Goal: Task Accomplishment & Management: Use online tool/utility

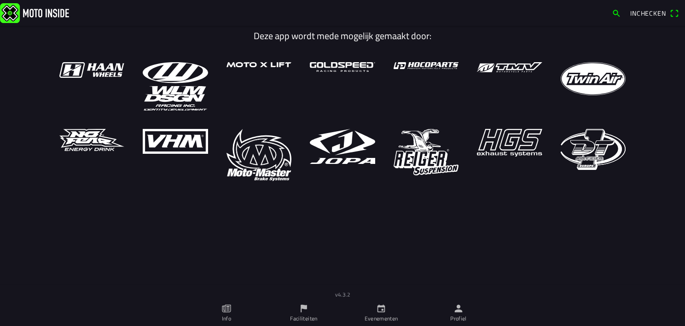
click at [374, 308] on link "Evenementen" at bounding box center [380, 313] width 77 height 26
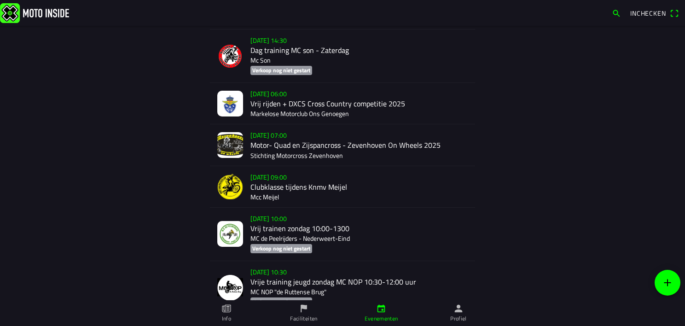
scroll to position [575, 0]
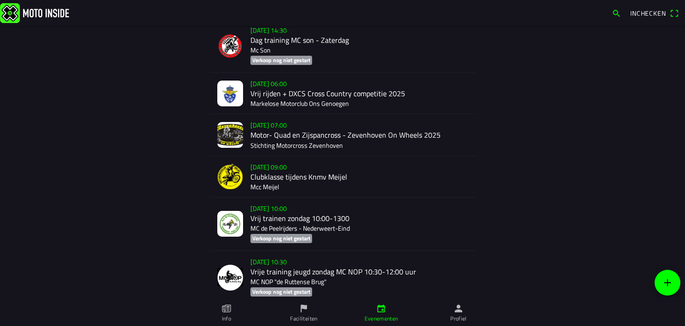
click at [269, 81] on div "[DATE] 06:00 Vrij rijden + DXCS Cross Country competitie 2025 Markelose Motorcl…" at bounding box center [358, 93] width 217 height 41
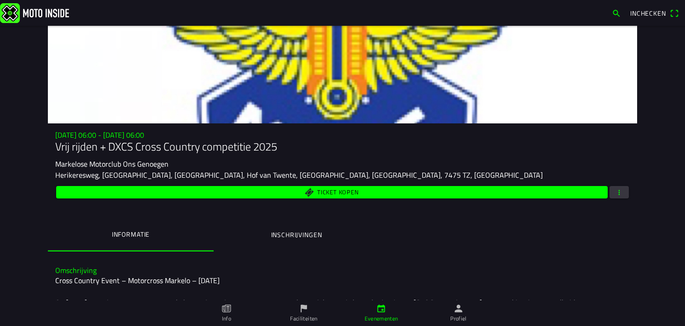
click at [268, 85] on div at bounding box center [342, 75] width 589 height 98
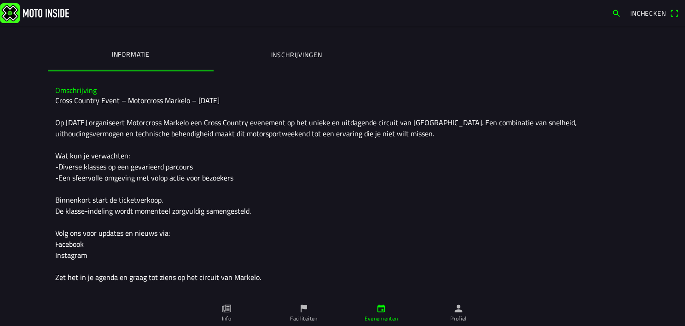
scroll to position [187, 0]
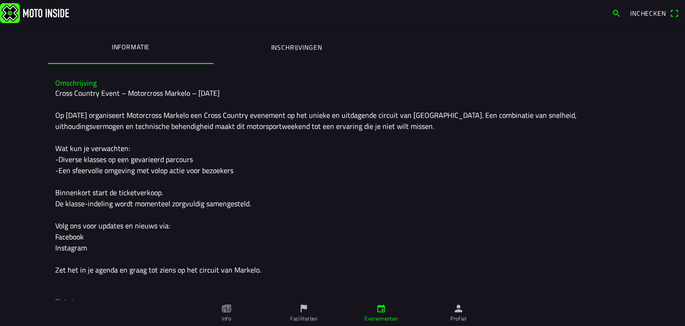
click at [297, 51] on ion-label "Inschrijvingen" at bounding box center [296, 47] width 51 height 10
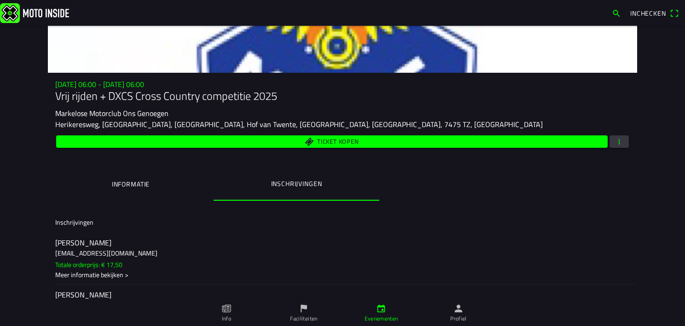
scroll to position [151, 0]
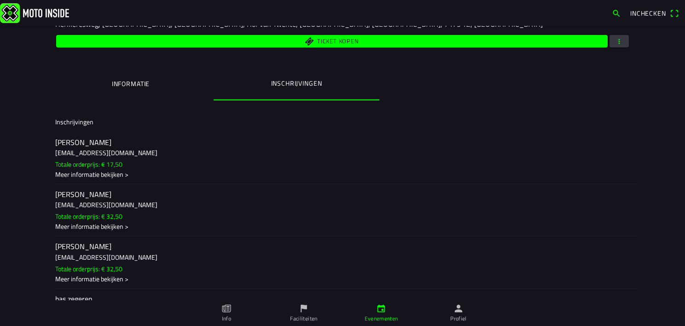
click at [615, 40] on span "button" at bounding box center [619, 41] width 8 height 12
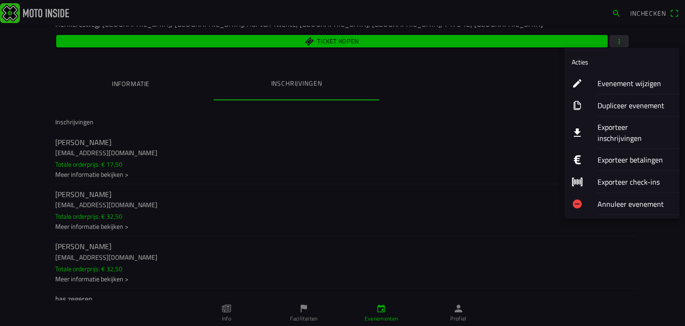
click at [609, 87] on ion-label "Evenement wijzigen" at bounding box center [634, 83] width 75 height 11
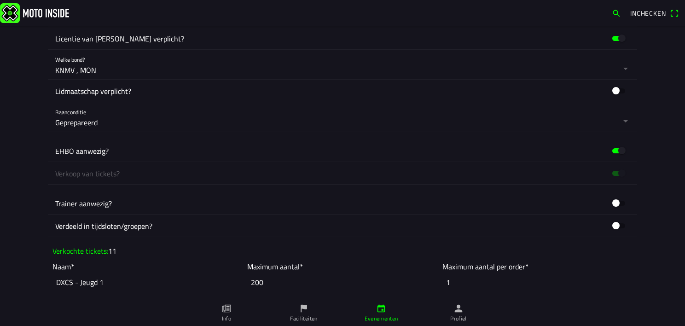
scroll to position [550, 0]
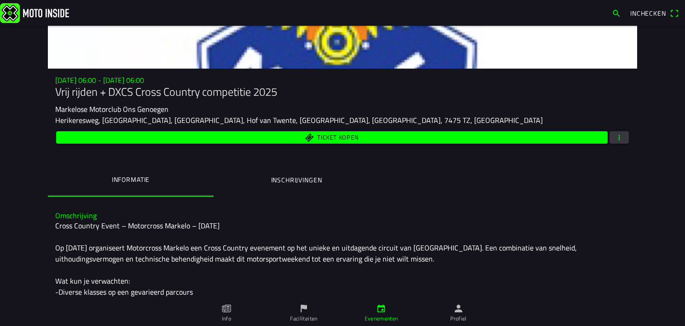
scroll to position [64, 0]
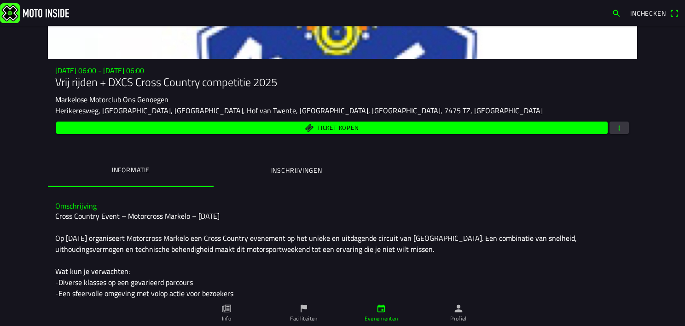
click at [303, 167] on ion-label "Inschrijvingen" at bounding box center [296, 170] width 51 height 10
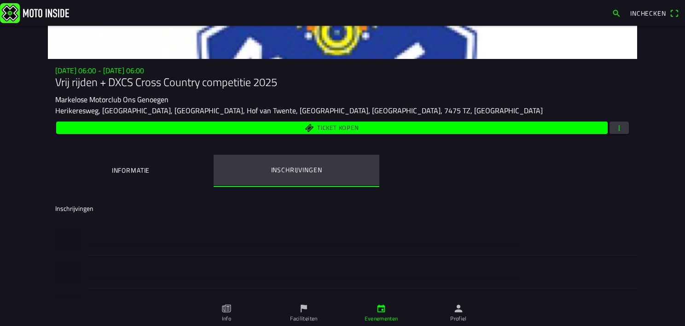
scroll to position [0, 0]
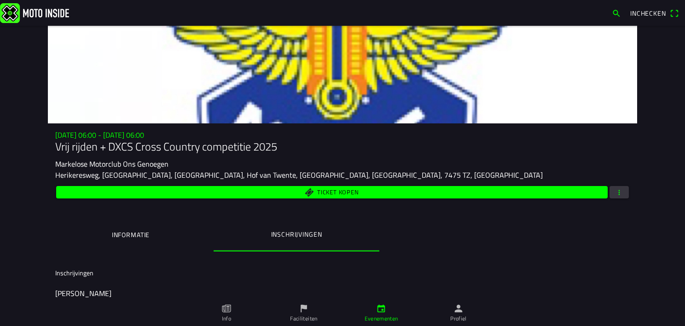
click at [616, 188] on span "button" at bounding box center [619, 192] width 8 height 12
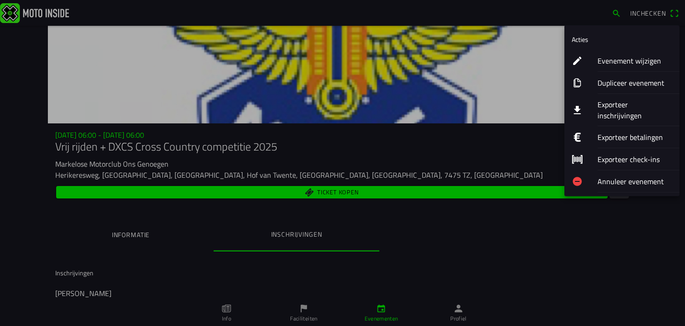
click at [602, 109] on ion-label "Exporteer inschrijvingen" at bounding box center [634, 110] width 75 height 22
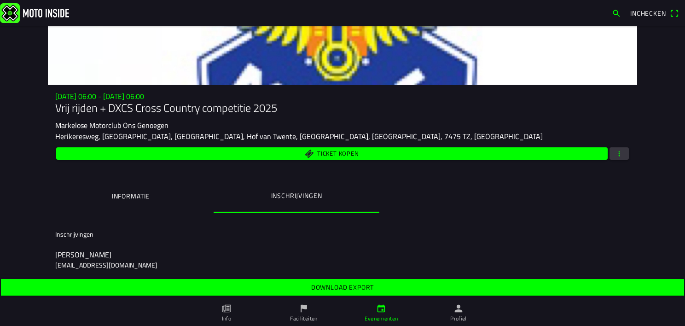
scroll to position [40, 0]
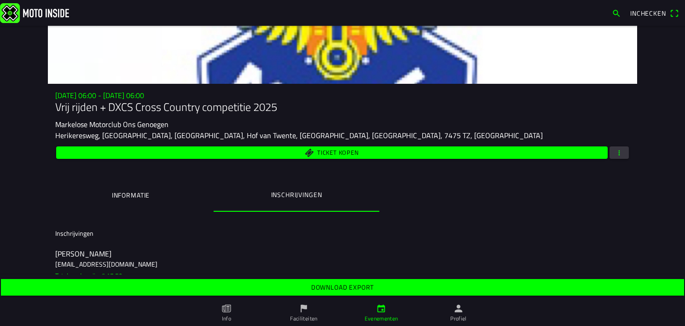
click at [0, 0] on slot "Download export" at bounding box center [0, 0] width 0 height 0
